Goal: Task Accomplishment & Management: Use online tool/utility

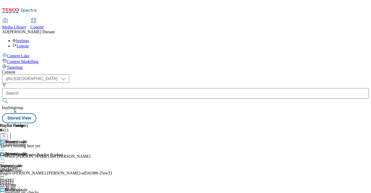
select select "ghs-[GEOGRAPHIC_DATA]"
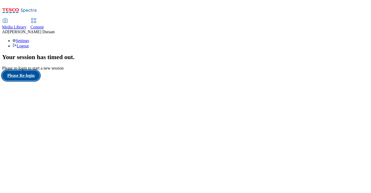
click at [32, 80] on button "Please Re-login" at bounding box center [21, 76] width 38 height 10
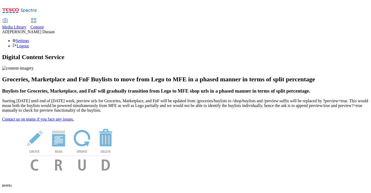
click at [44, 25] on span "Content" at bounding box center [37, 27] width 13 height 4
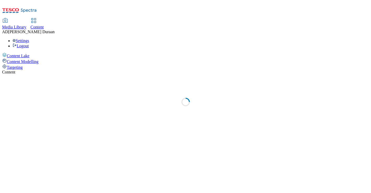
select select "ghs-[GEOGRAPHIC_DATA]"
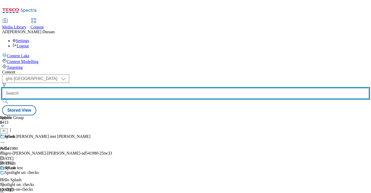
click at [128, 88] on input "text" at bounding box center [185, 93] width 367 height 10
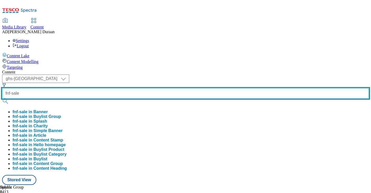
type input "fnf-sale"
click at [2, 98] on button "submit" at bounding box center [5, 100] width 7 height 5
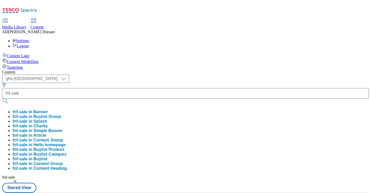
click at [198, 70] on div "Content" at bounding box center [185, 72] width 367 height 5
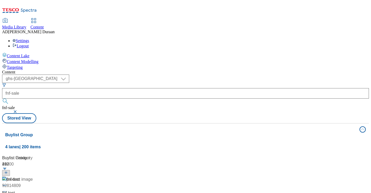
scroll to position [163, 0]
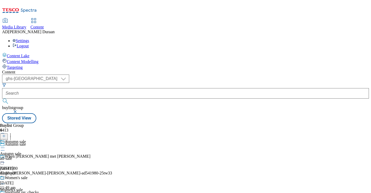
click at [27, 156] on div "all-sale" at bounding box center [13, 158] width 27 height 5
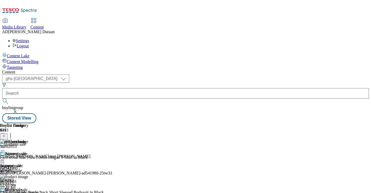
scroll to position [0, 92]
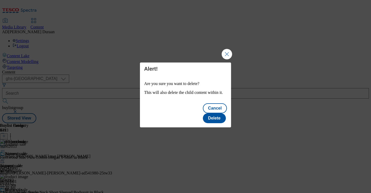
scroll to position [0, 0]
click at [217, 113] on button "Delete" at bounding box center [214, 118] width 23 height 10
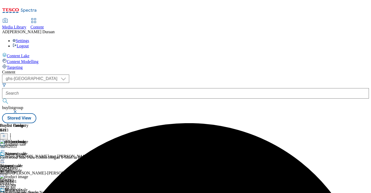
scroll to position [49, 0]
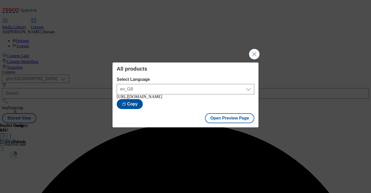
scroll to position [0, 0]
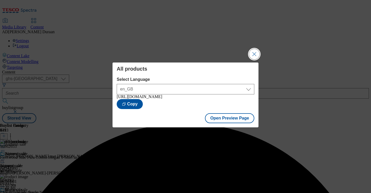
click at [259, 52] on button "Close Modal" at bounding box center [254, 54] width 10 height 10
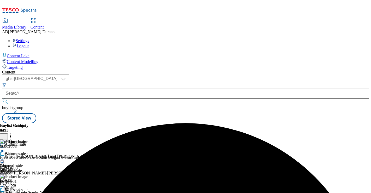
scroll to position [0, 92]
click at [5, 145] on icon at bounding box center [2, 147] width 5 height 5
click at [34, 187] on span "Un-preview" at bounding box center [24, 189] width 17 height 4
click at [5, 145] on icon at bounding box center [2, 147] width 5 height 5
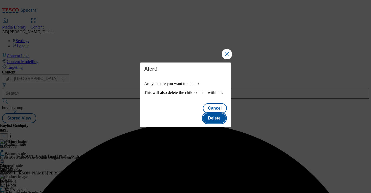
click at [221, 114] on button "Delete" at bounding box center [214, 118] width 23 height 10
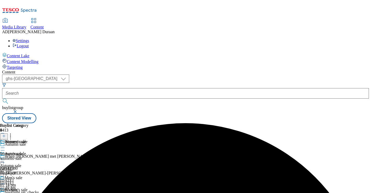
click at [28, 156] on div "womens-sale" at bounding box center [14, 158] width 28 height 5
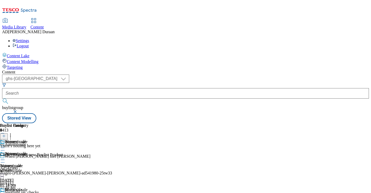
click at [5, 157] on icon at bounding box center [2, 159] width 5 height 5
click at [28, 192] on span "Preview" at bounding box center [22, 195] width 12 height 4
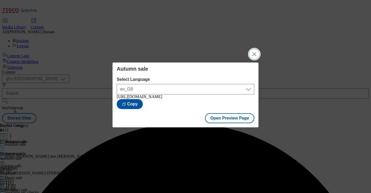
click at [255, 51] on button "Close Modal" at bounding box center [254, 54] width 10 height 10
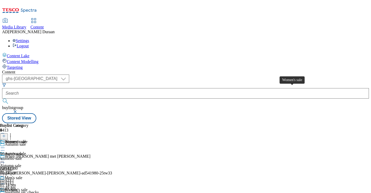
click at [23, 151] on div "Women's sale" at bounding box center [11, 153] width 23 height 5
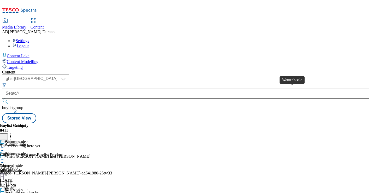
scroll to position [0, 92]
